Goal: Information Seeking & Learning: Learn about a topic

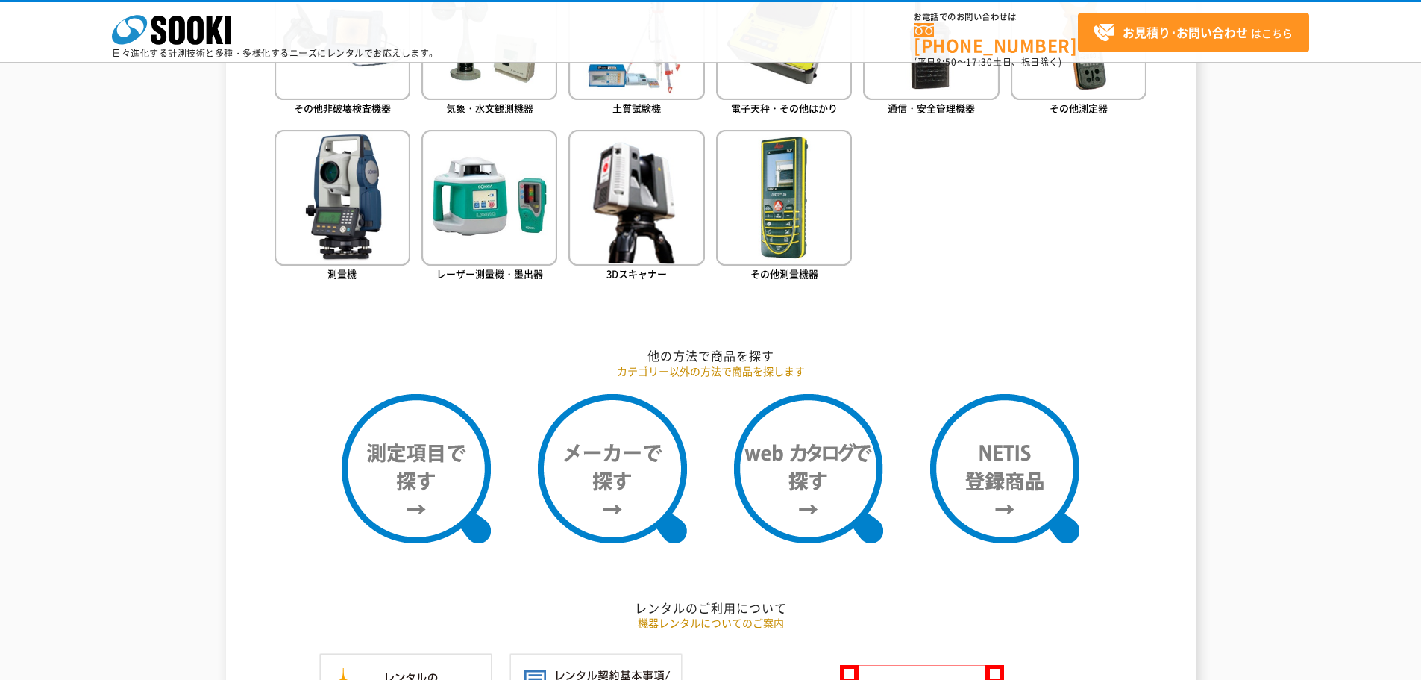
scroll to position [1194, 0]
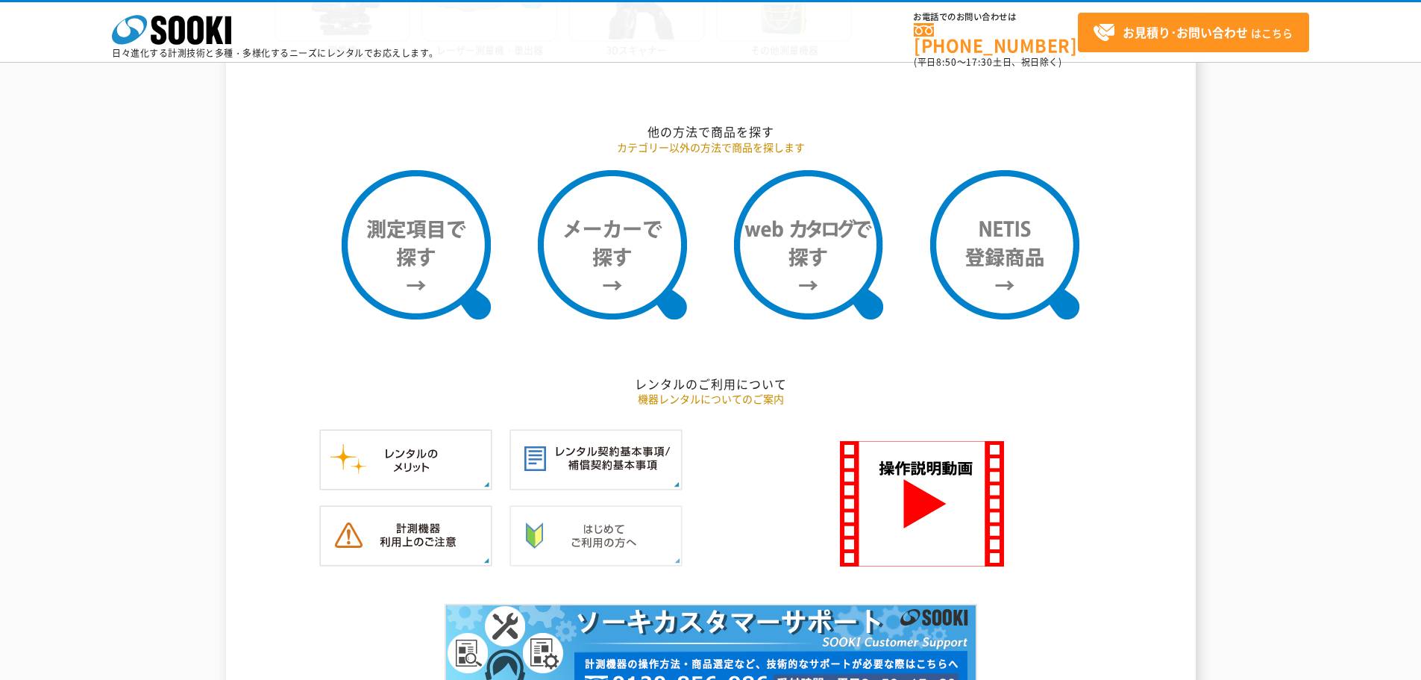
click at [573, 535] on img at bounding box center [595, 535] width 173 height 61
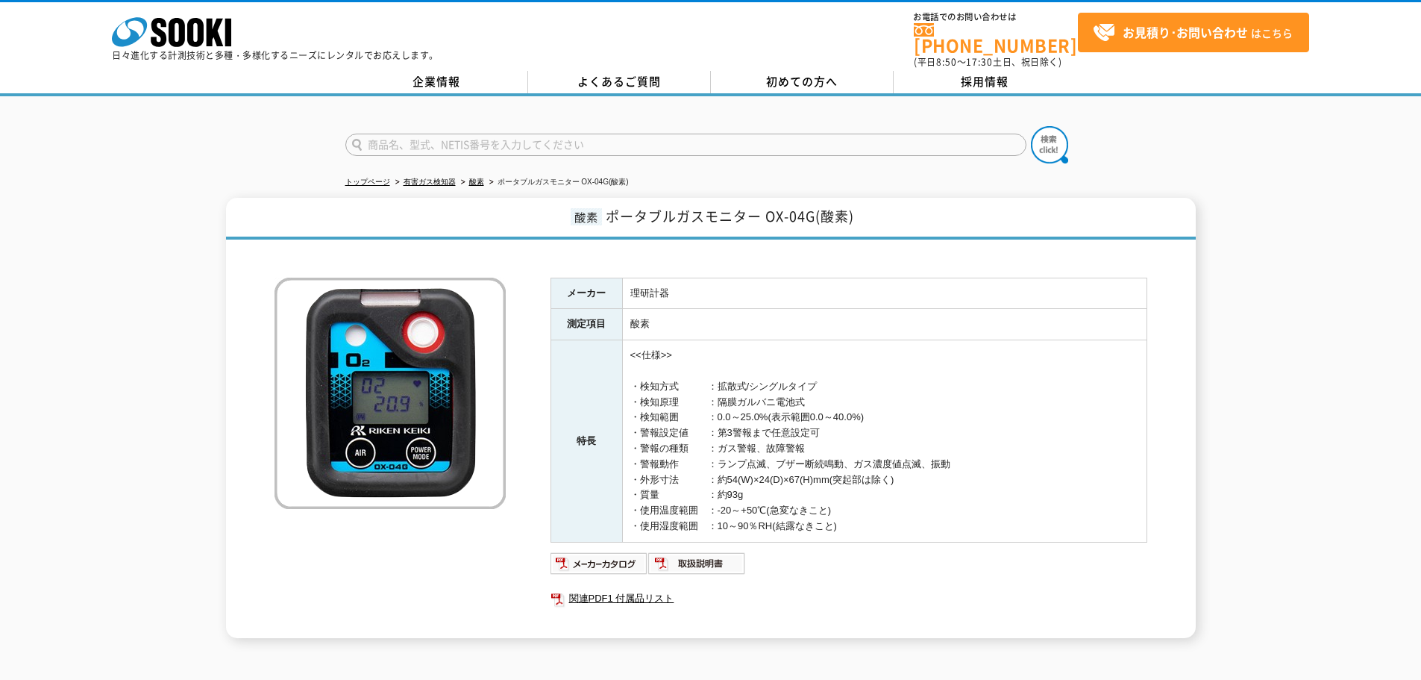
scroll to position [75, 0]
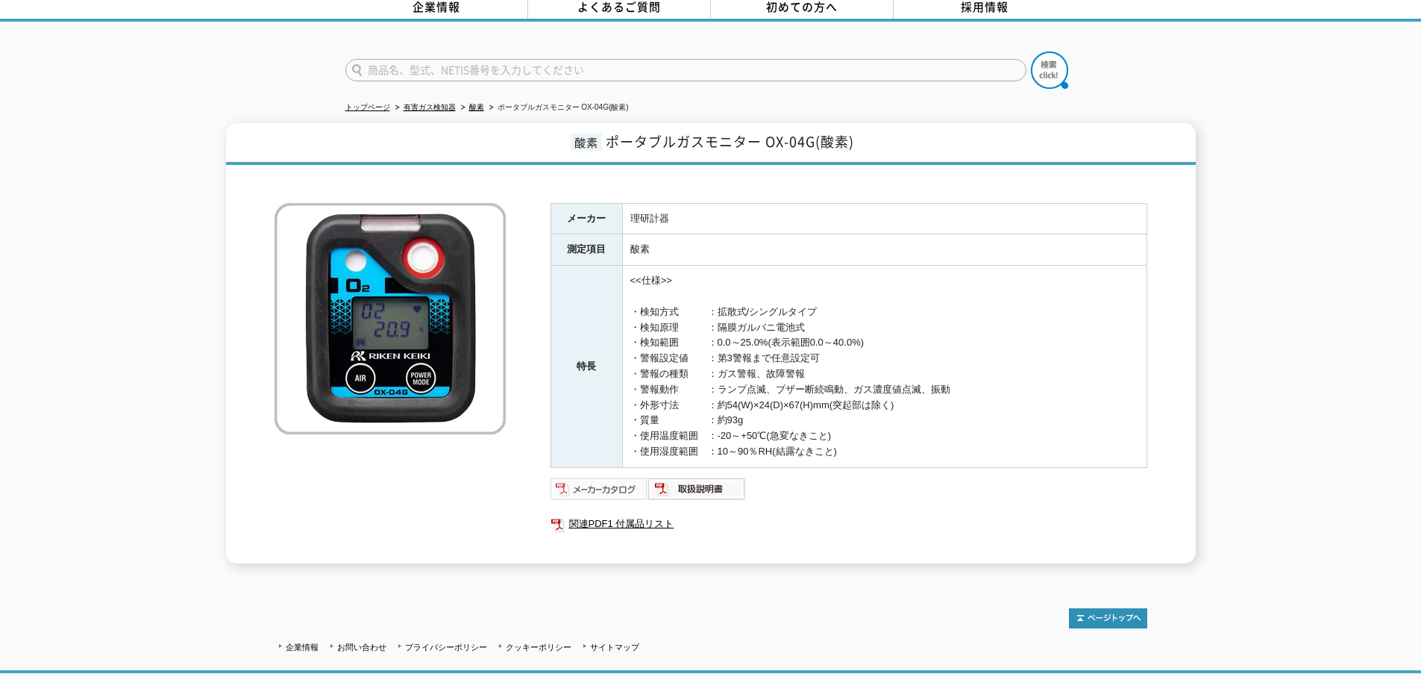
click at [608, 477] on img at bounding box center [600, 489] width 98 height 24
click at [627, 480] on img at bounding box center [600, 489] width 98 height 24
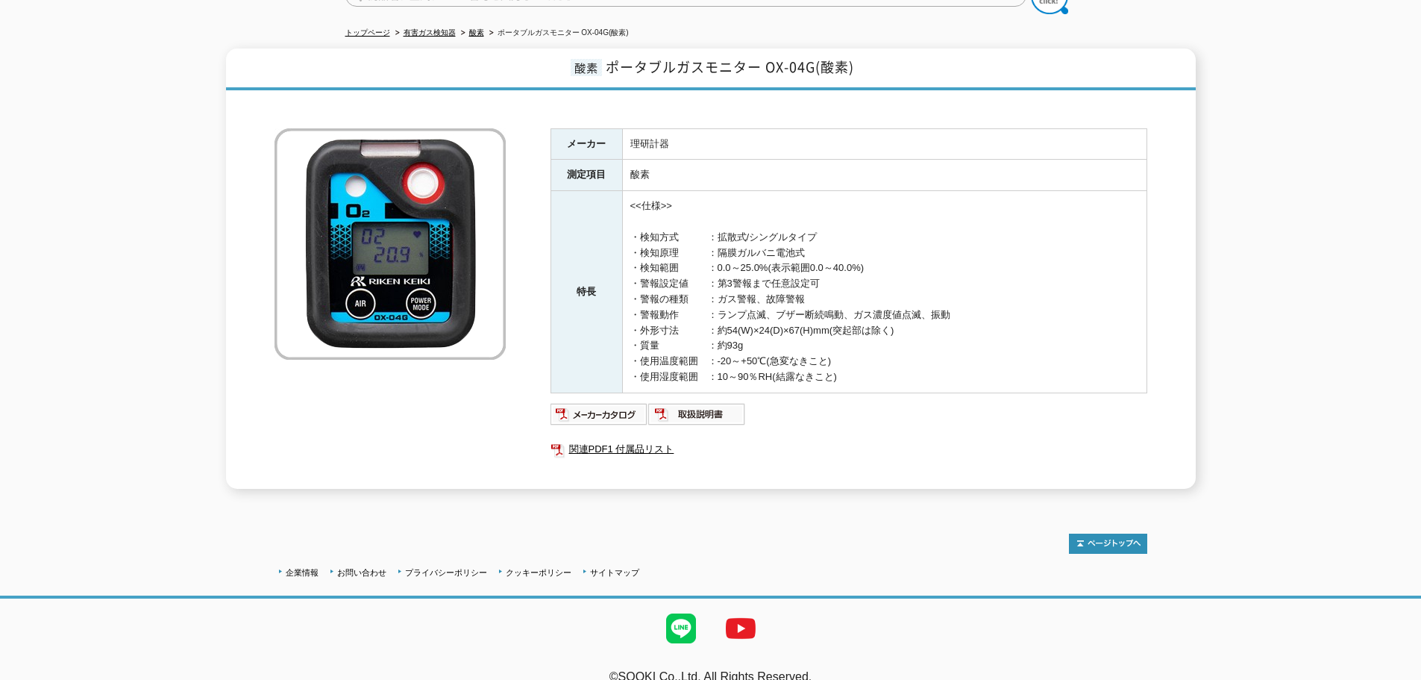
scroll to position [0, 0]
